Goal: Task Accomplishment & Management: Complete application form

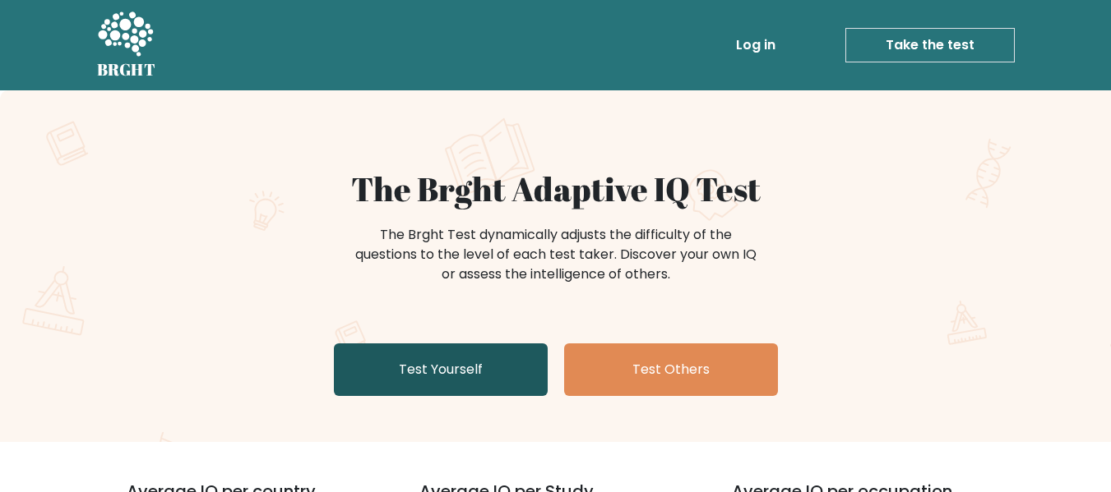
click at [480, 372] on link "Test Yourself" at bounding box center [441, 370] width 214 height 53
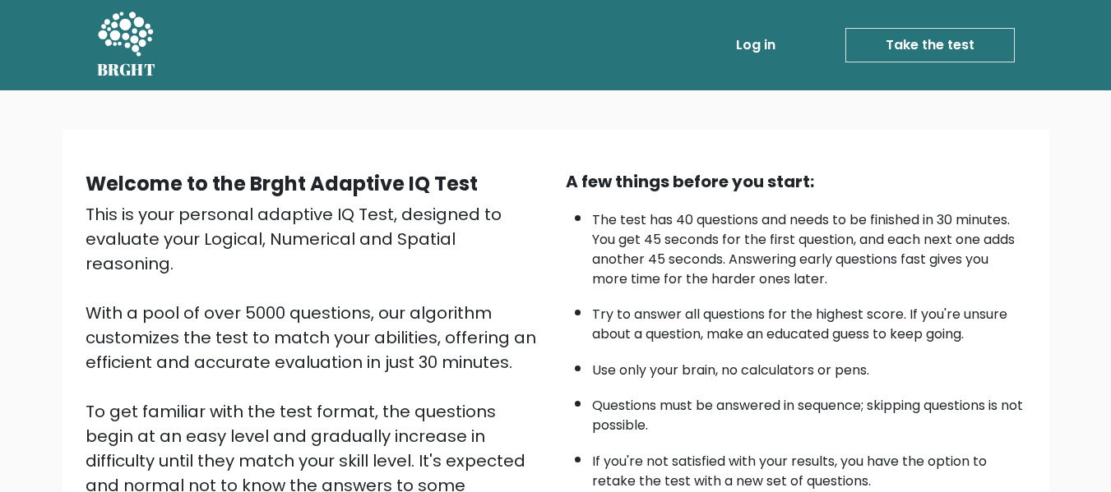
click at [966, 43] on link "Take the test" at bounding box center [929, 45] width 169 height 35
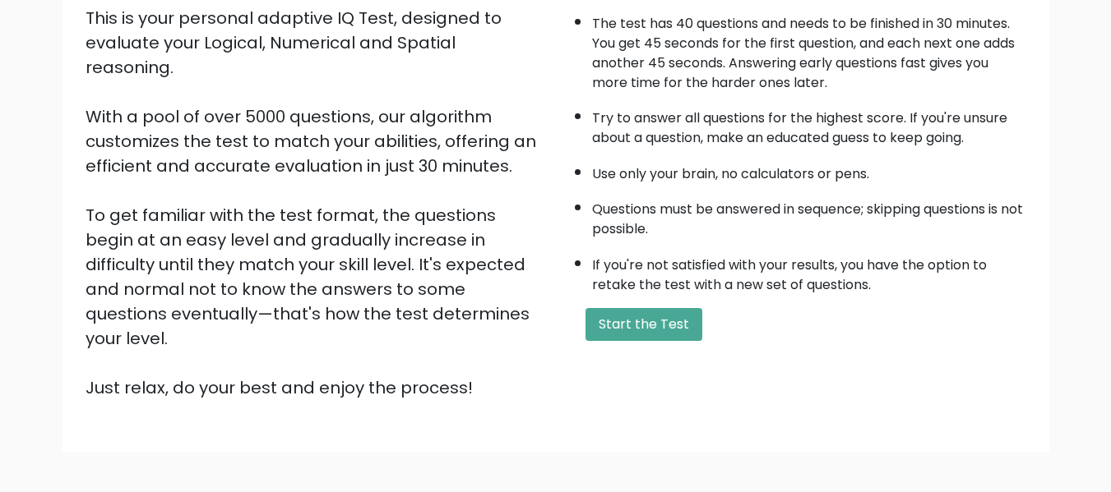
scroll to position [261, 0]
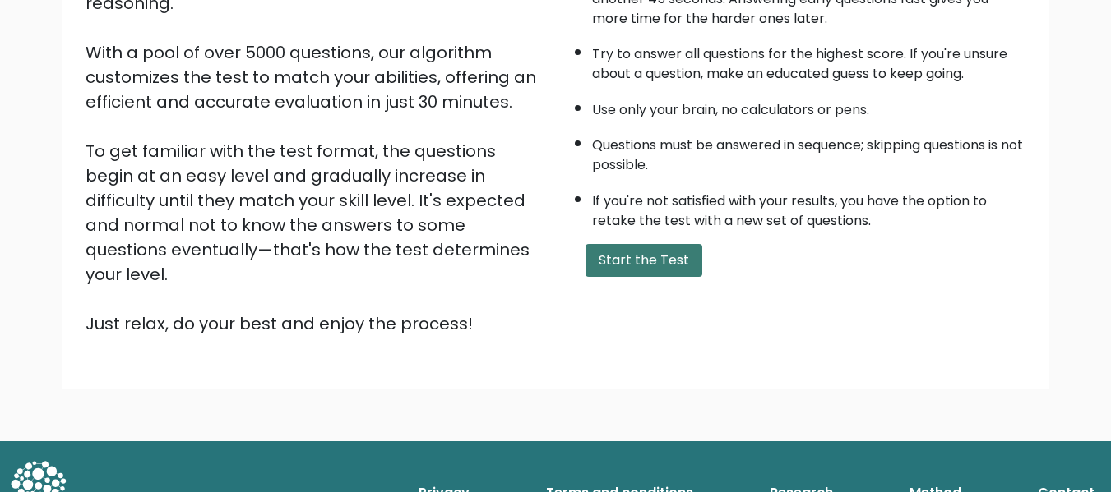
click at [633, 256] on button "Start the Test" at bounding box center [643, 260] width 117 height 33
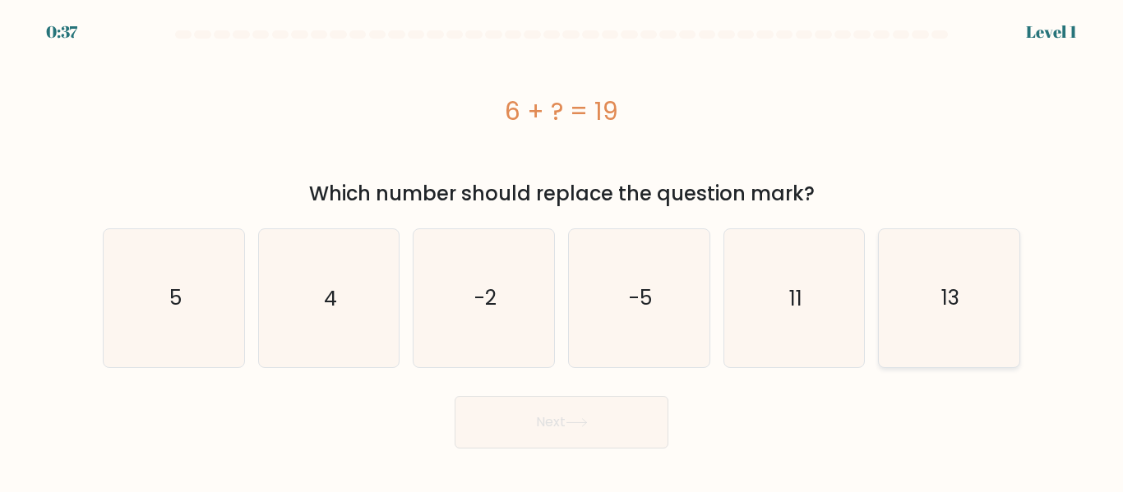
click at [907, 305] on icon "13" at bounding box center [949, 297] width 137 height 137
click at [562, 251] on input "f. 13" at bounding box center [562, 249] width 1 height 4
radio input "true"
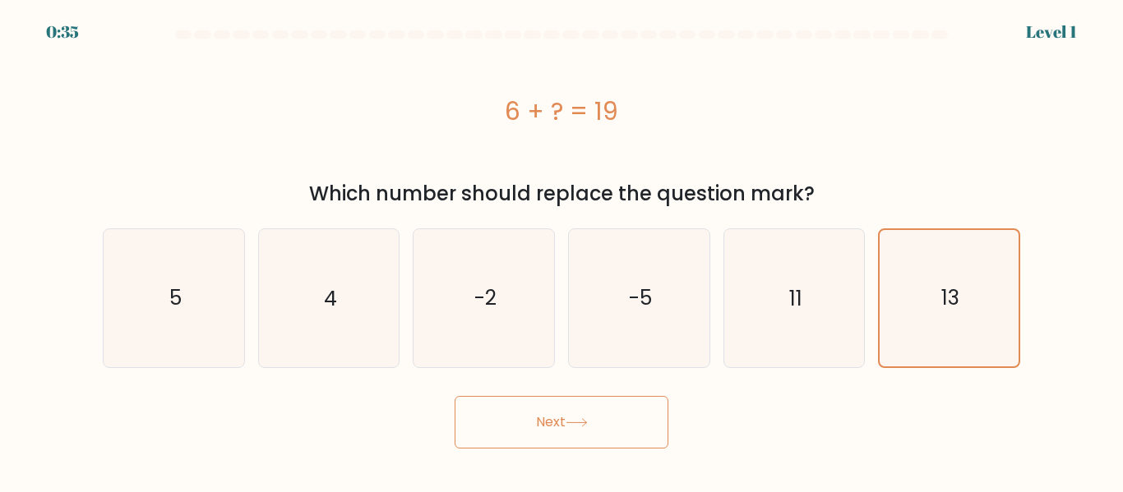
click at [602, 419] on button "Next" at bounding box center [562, 422] width 214 height 53
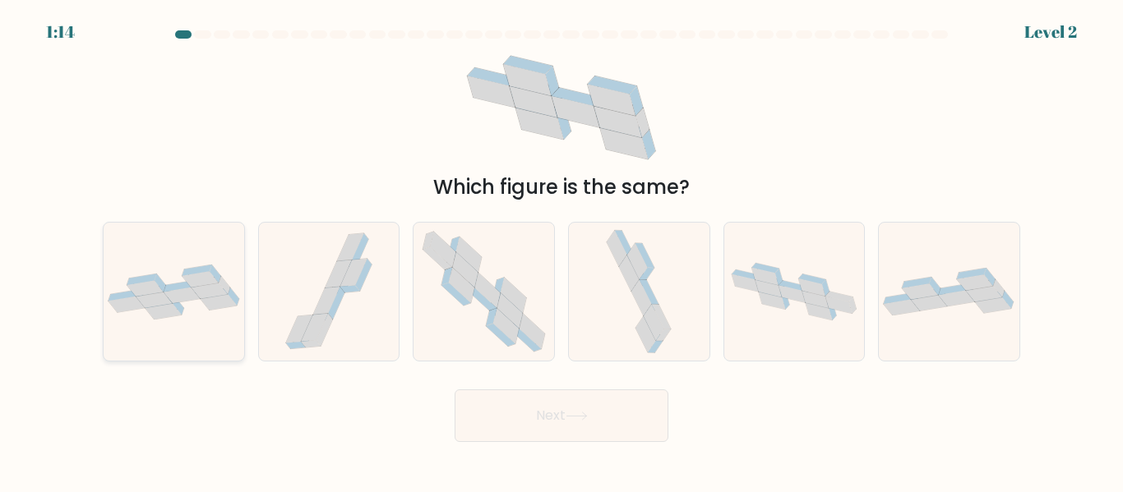
click at [201, 314] on icon at bounding box center [174, 292] width 141 height 55
click at [562, 251] on input "a." at bounding box center [562, 249] width 1 height 4
radio input "true"
click at [569, 434] on button "Next" at bounding box center [562, 416] width 214 height 53
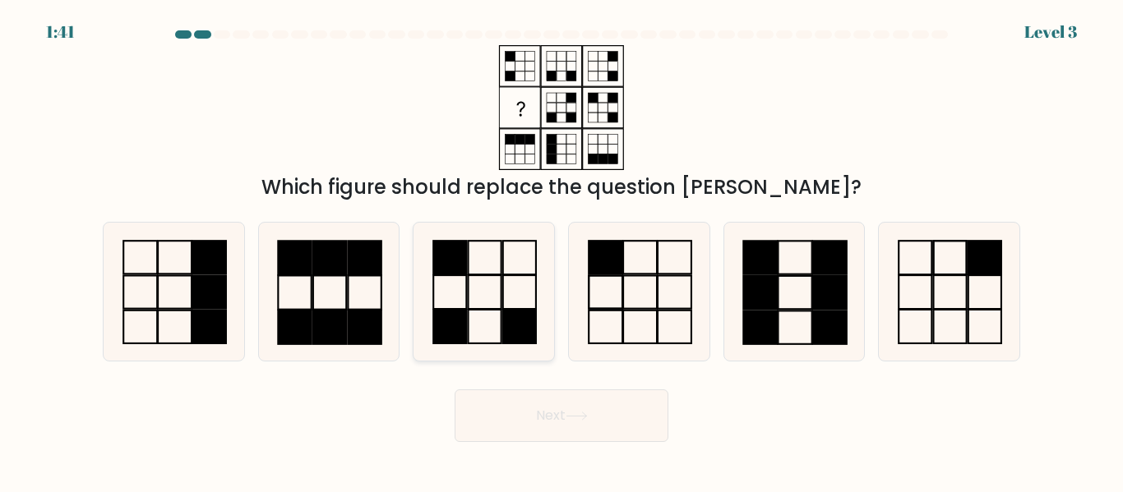
click at [473, 310] on rect at bounding box center [485, 293] width 33 height 34
click at [562, 251] on input "c." at bounding box center [562, 249] width 1 height 4
radio input "true"
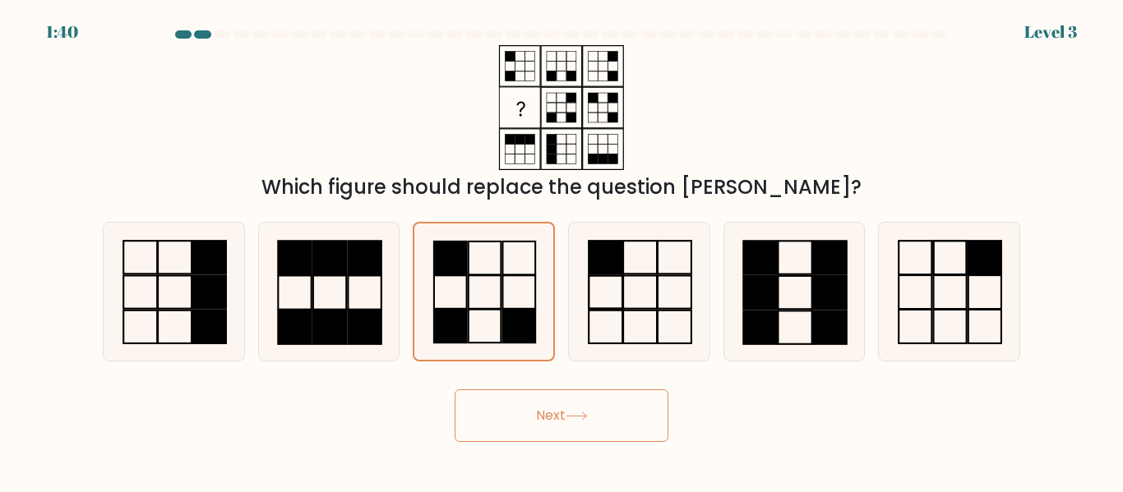
click at [534, 412] on button "Next" at bounding box center [562, 416] width 214 height 53
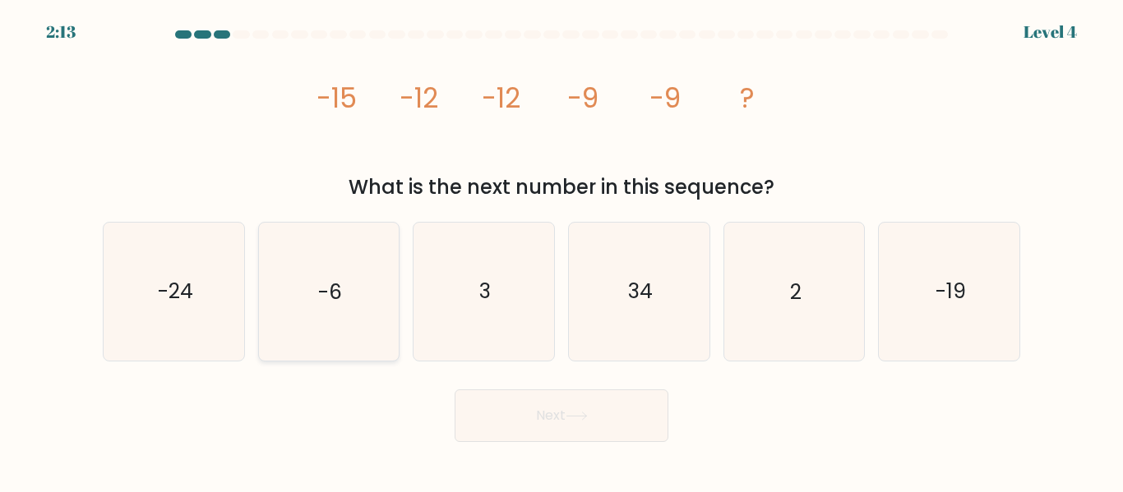
click at [324, 278] on text "-6" at bounding box center [330, 292] width 24 height 29
click at [562, 251] on input "b. -6" at bounding box center [562, 249] width 1 height 4
radio input "true"
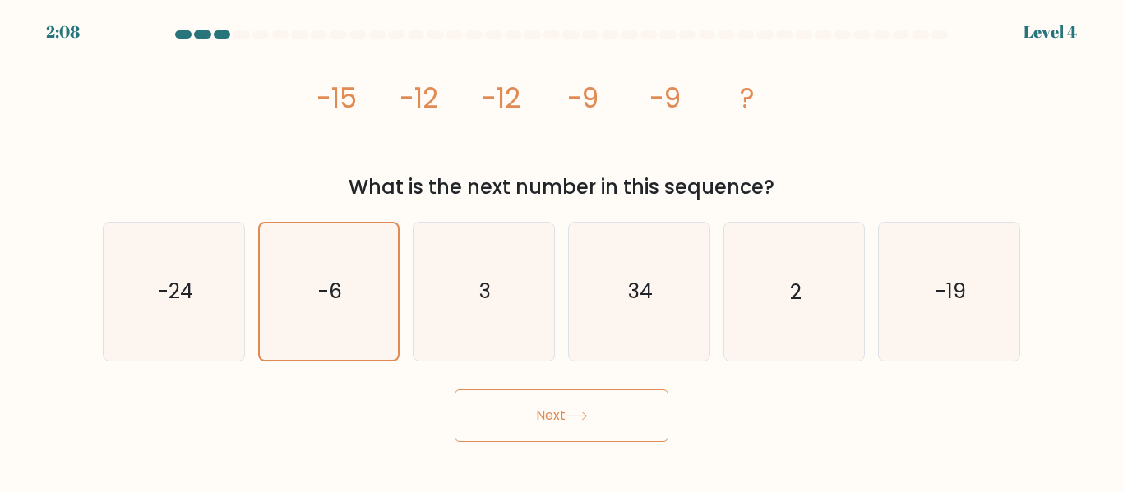
click at [555, 416] on button "Next" at bounding box center [562, 416] width 214 height 53
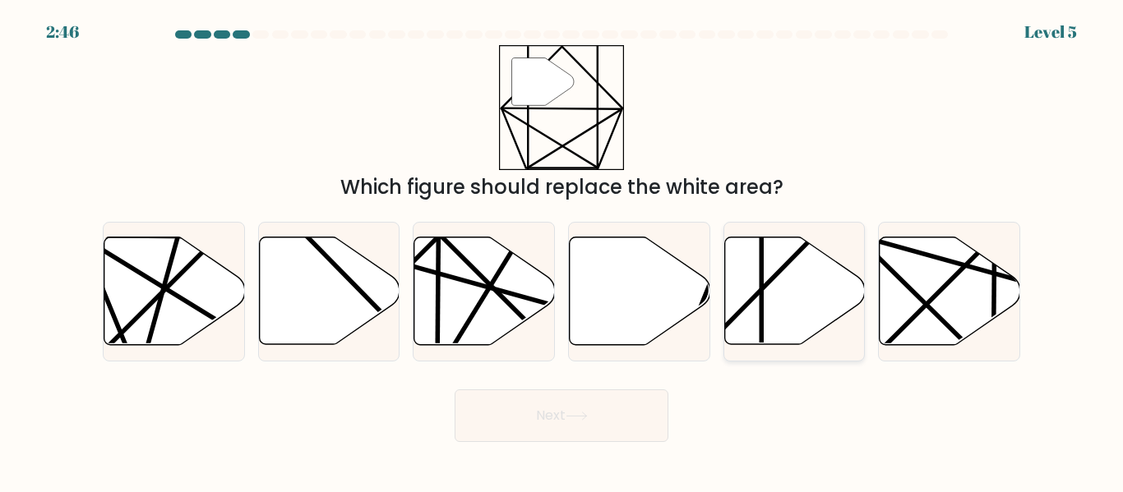
click at [819, 251] on icon at bounding box center [794, 292] width 141 height 108
click at [562, 251] on input "e." at bounding box center [562, 249] width 1 height 4
radio input "true"
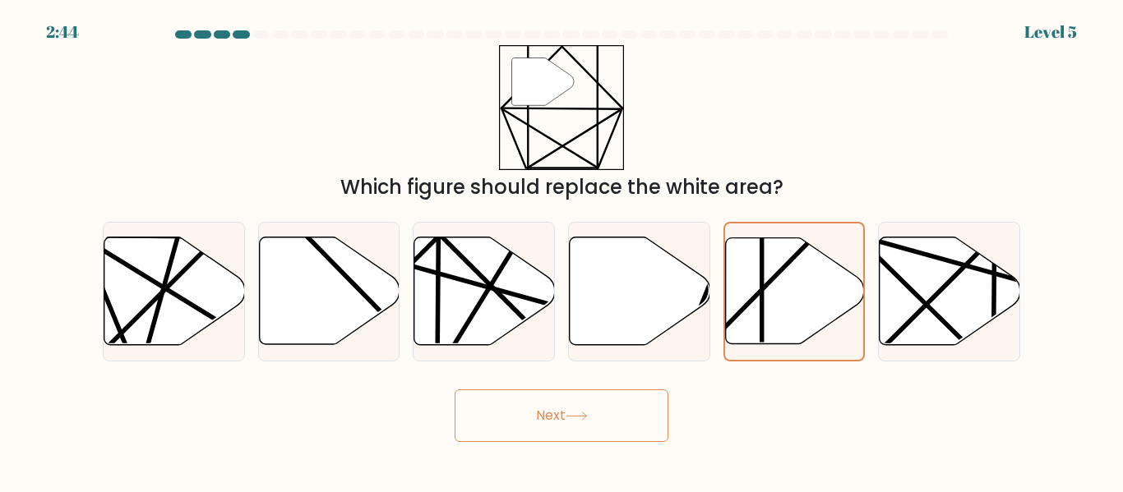
click at [583, 418] on icon at bounding box center [577, 416] width 22 height 9
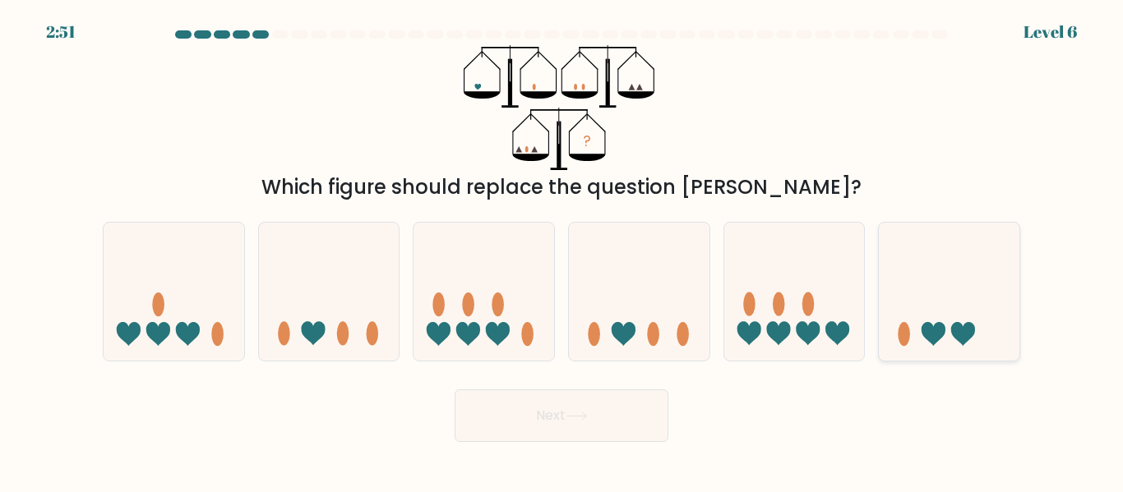
click at [944, 314] on icon at bounding box center [949, 291] width 141 height 116
click at [562, 251] on input "f." at bounding box center [562, 249] width 1 height 4
radio input "true"
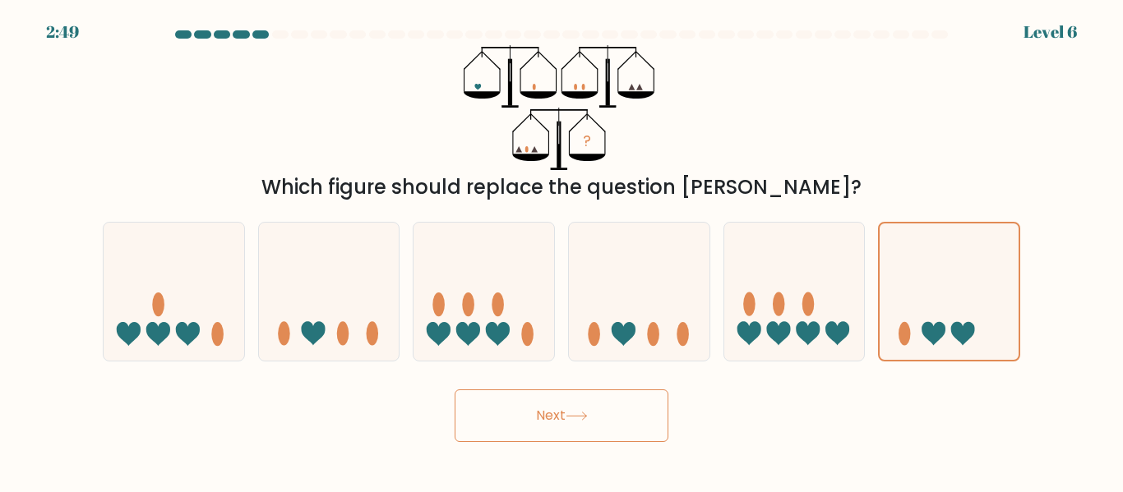
click at [606, 426] on button "Next" at bounding box center [562, 416] width 214 height 53
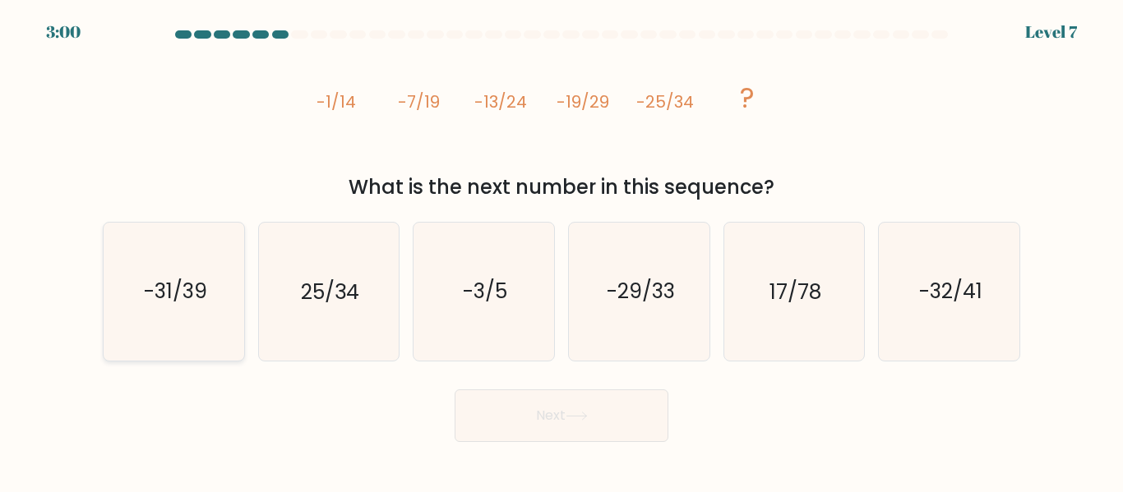
click at [155, 294] on text "-31/39" at bounding box center [174, 292] width 63 height 29
click at [562, 251] on input "a. -31/39" at bounding box center [562, 249] width 1 height 4
radio input "true"
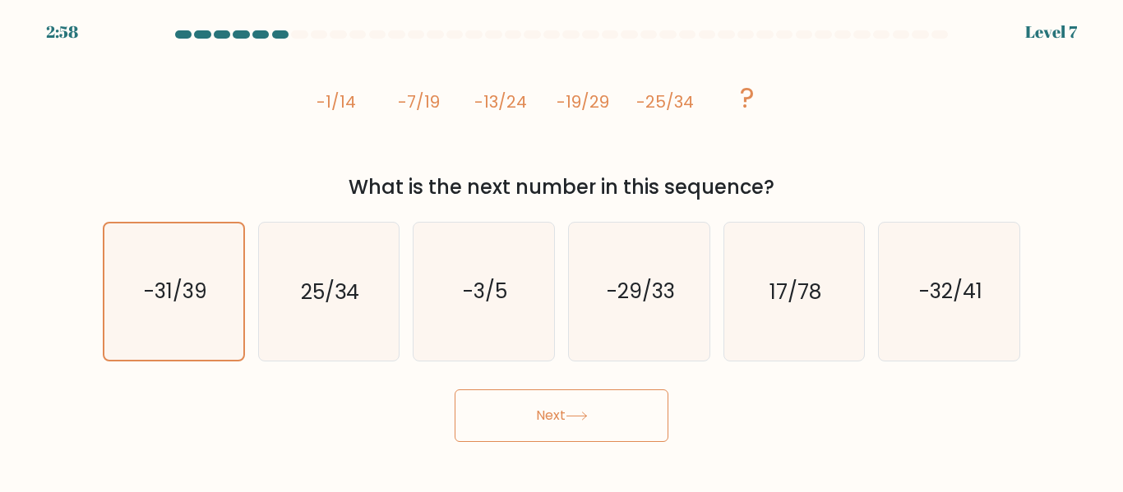
click at [553, 424] on button "Next" at bounding box center [562, 416] width 214 height 53
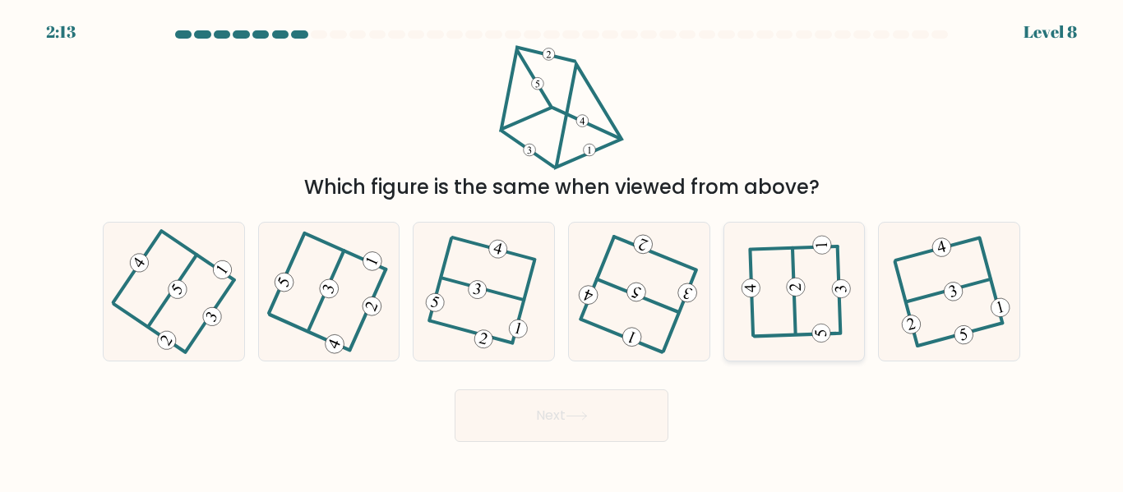
click at [786, 314] on icon at bounding box center [794, 292] width 107 height 110
click at [562, 251] on input "e." at bounding box center [562, 249] width 1 height 4
radio input "true"
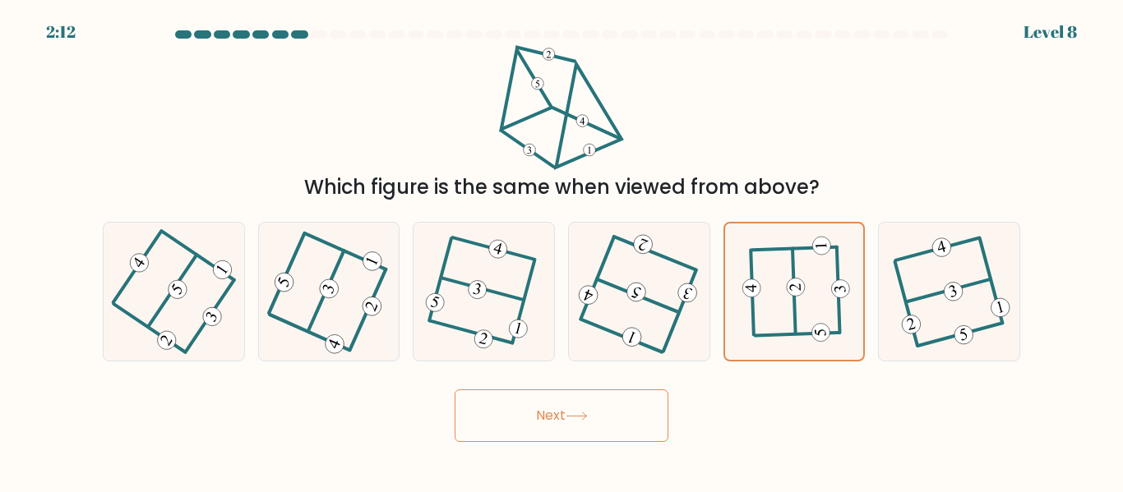
click at [577, 427] on button "Next" at bounding box center [562, 416] width 214 height 53
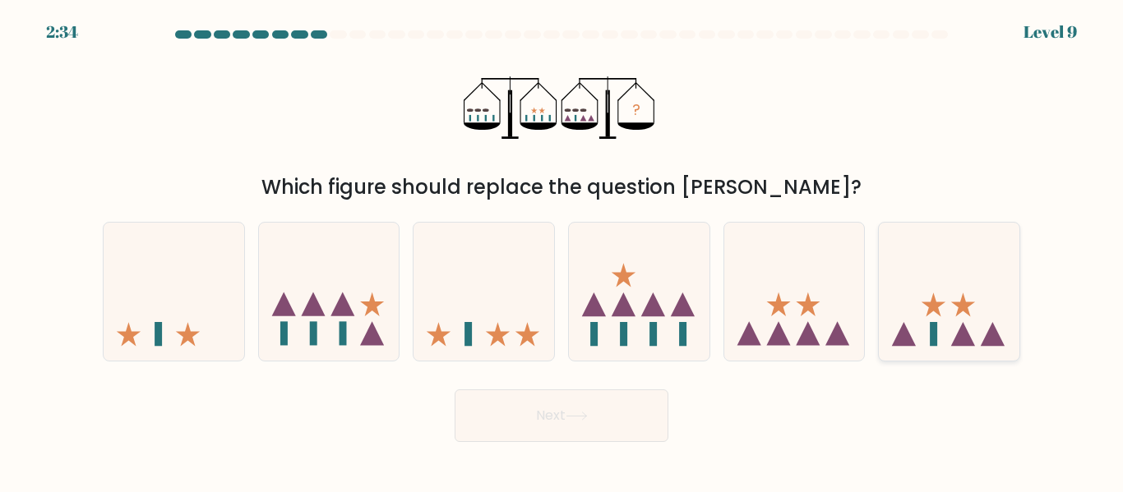
click at [916, 306] on icon at bounding box center [949, 291] width 141 height 116
click at [562, 251] on input "f." at bounding box center [562, 249] width 1 height 4
radio input "true"
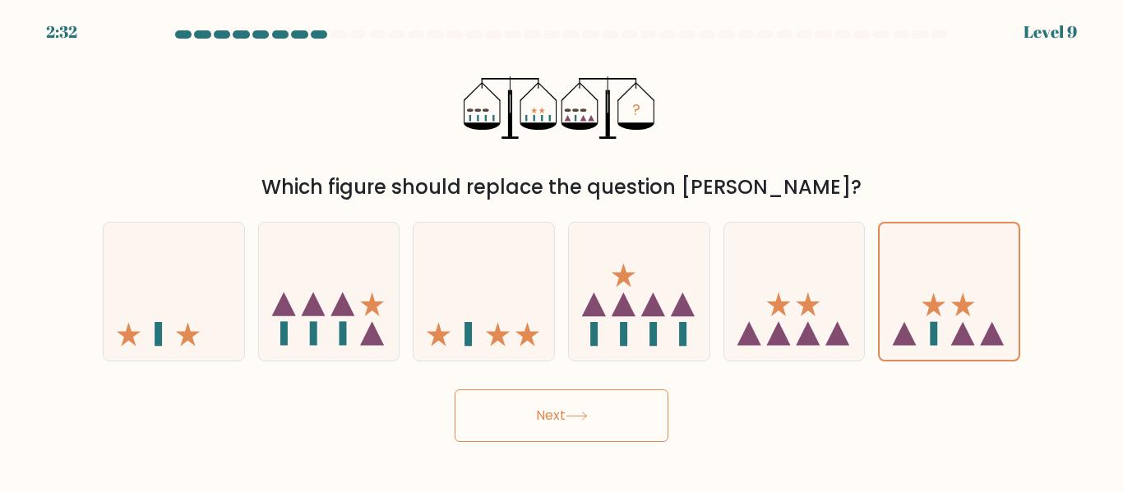
click at [610, 414] on button "Next" at bounding box center [562, 416] width 214 height 53
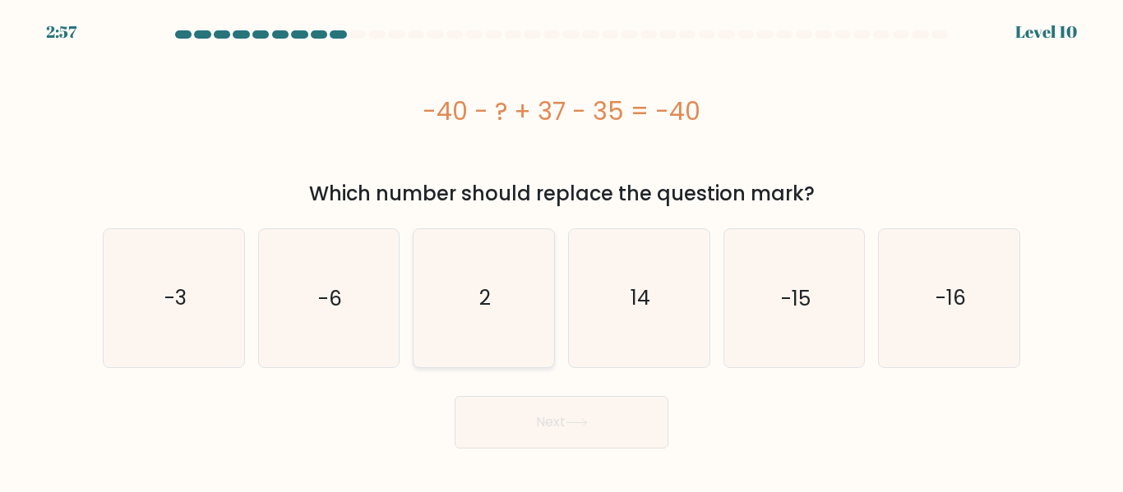
click at [484, 312] on text "2" at bounding box center [485, 298] width 12 height 29
click at [562, 251] on input "c. 2" at bounding box center [562, 249] width 1 height 4
radio input "true"
click at [571, 427] on icon at bounding box center [577, 422] width 22 height 9
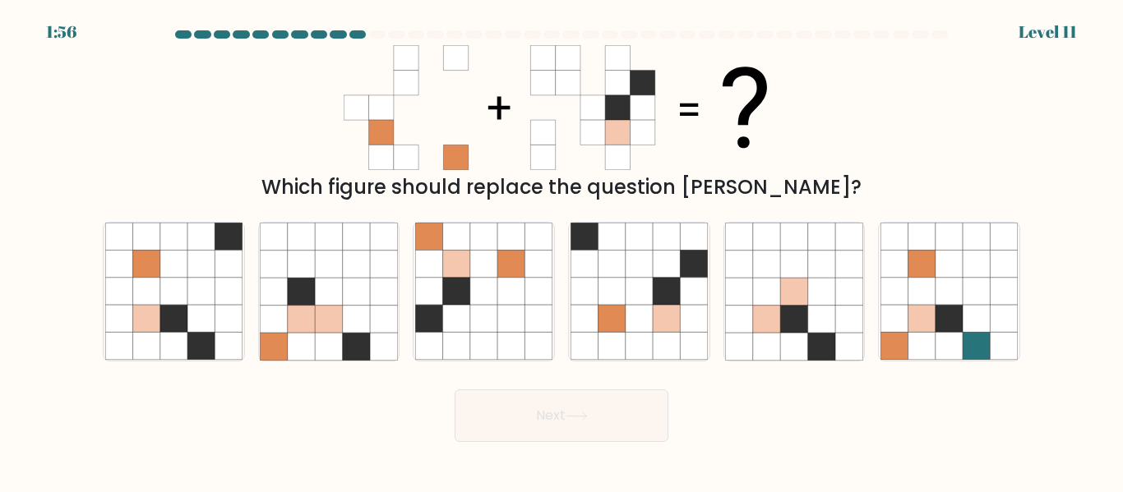
click at [90, 418] on form at bounding box center [561, 236] width 1123 height 412
click at [764, 62] on icon at bounding box center [562, 107] width 436 height 125
